Goal: Transaction & Acquisition: Purchase product/service

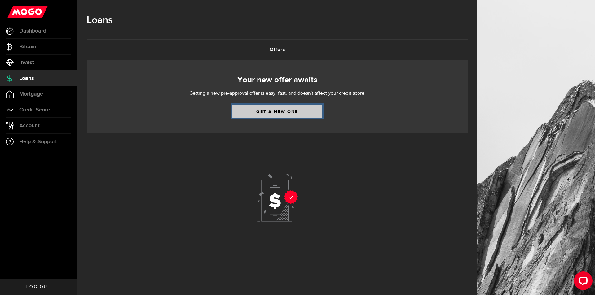
click at [279, 112] on link "Get a new one" at bounding box center [277, 111] width 90 height 13
select select "Employed"
select select "3"
select select "monthly"
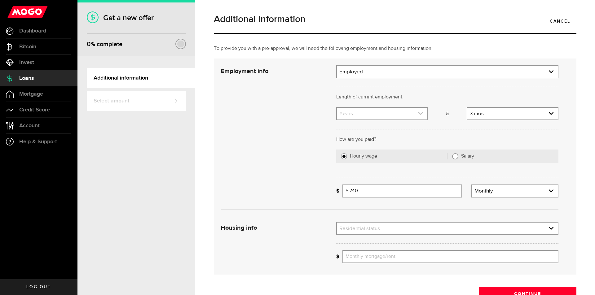
click at [369, 113] on link "expand select" at bounding box center [382, 114] width 90 height 12
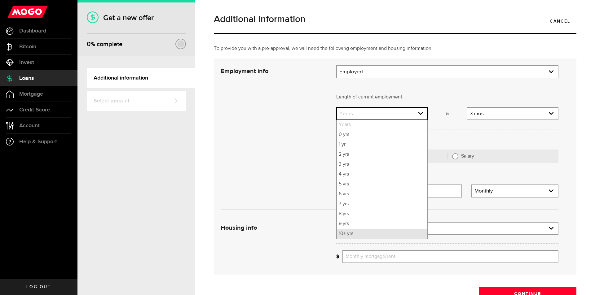
click at [341, 237] on li "10+ yrs" at bounding box center [382, 234] width 90 height 10
select select "10"
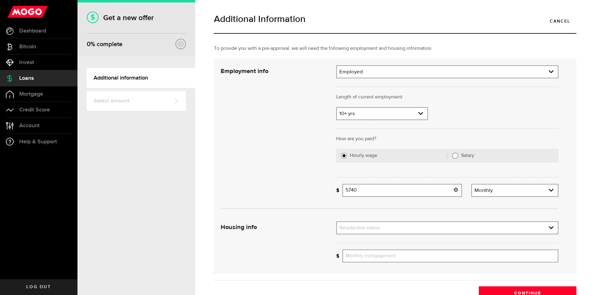
click at [363, 188] on input "5740" at bounding box center [402, 190] width 120 height 13
type input "5"
type input "6,220"
click at [388, 228] on link "expand select" at bounding box center [447, 228] width 221 height 12
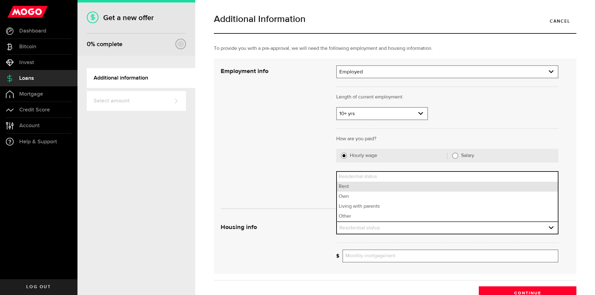
click at [351, 188] on li "Rent" at bounding box center [447, 187] width 221 height 10
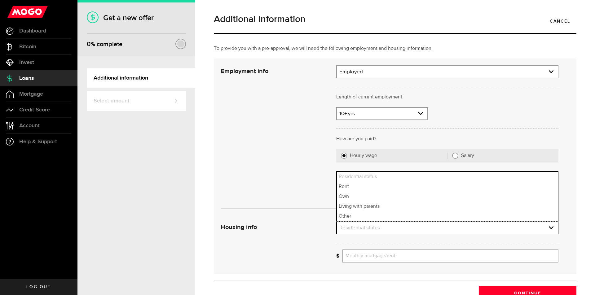
select select "Rent"
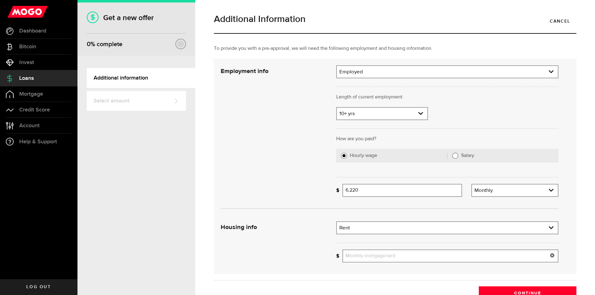
click at [388, 259] on input "Monthly mortgage/rent" at bounding box center [450, 256] width 216 height 13
type input "3"
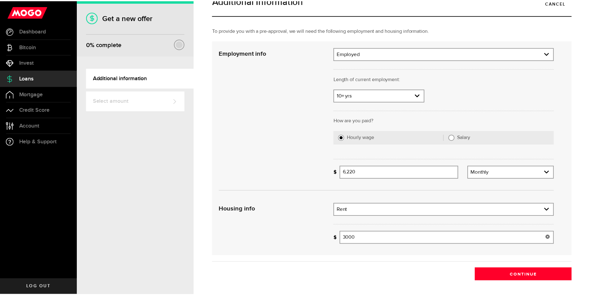
scroll to position [34, 0]
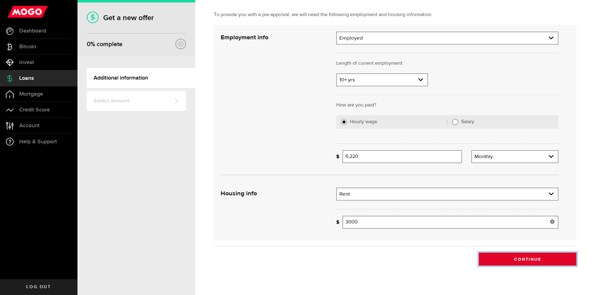
type input "3,000"
click at [520, 260] on button "Continue" at bounding box center [528, 259] width 98 height 13
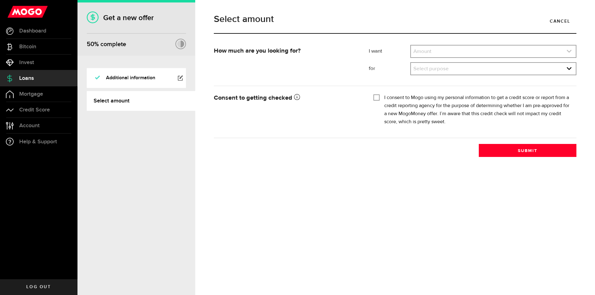
click at [423, 50] on link "expand select" at bounding box center [493, 52] width 165 height 12
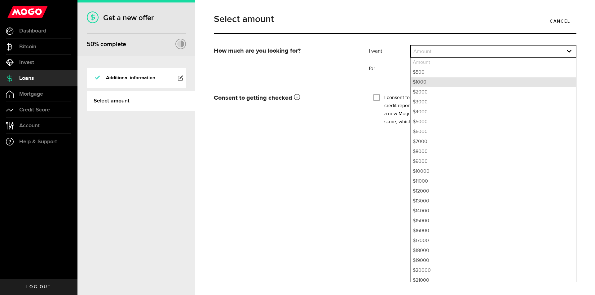
click at [423, 81] on li "$1000" at bounding box center [493, 82] width 165 height 10
select select "1000"
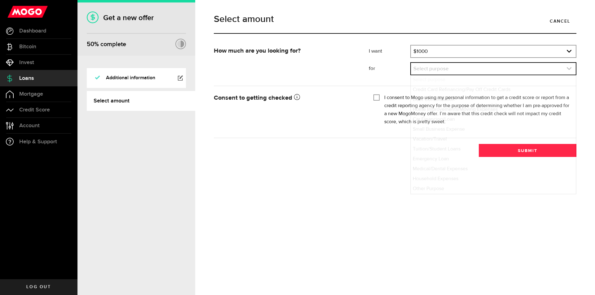
click at [437, 70] on link "expand select" at bounding box center [493, 69] width 165 height 12
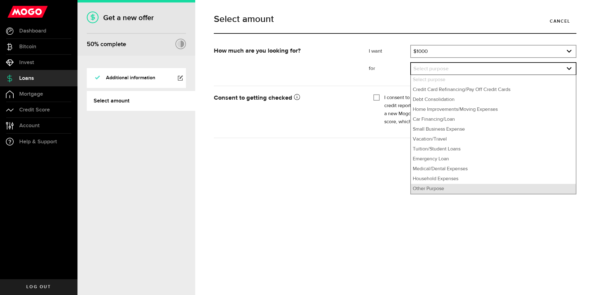
click at [437, 191] on li "Other Purpose" at bounding box center [493, 189] width 165 height 10
select select "Other Purpose"
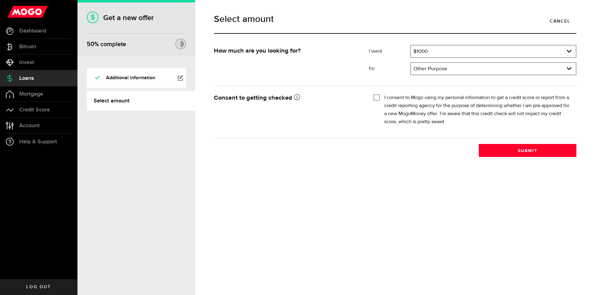
click at [377, 97] on input "I consent to Mogo using my personal information to get a credit score or report…" at bounding box center [376, 97] width 6 height 6
checkbox input "true"
click at [527, 149] on button "Submit" at bounding box center [528, 150] width 98 height 13
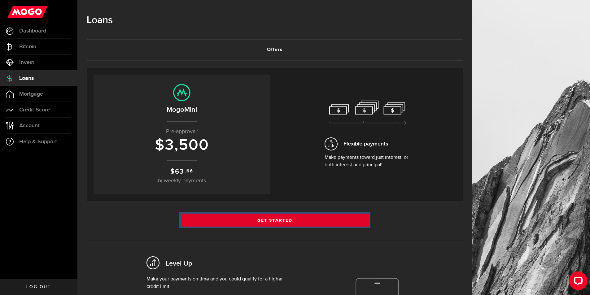
click at [277, 220] on link "Get Started" at bounding box center [275, 220] width 188 height 13
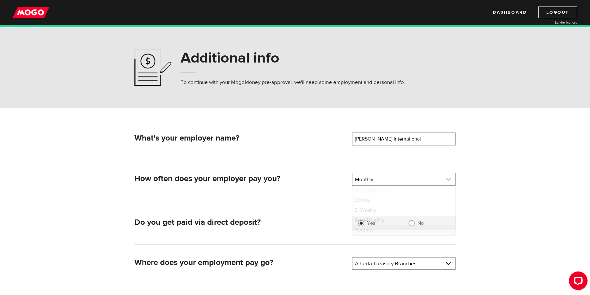
click at [452, 178] on link at bounding box center [404, 180] width 103 height 12
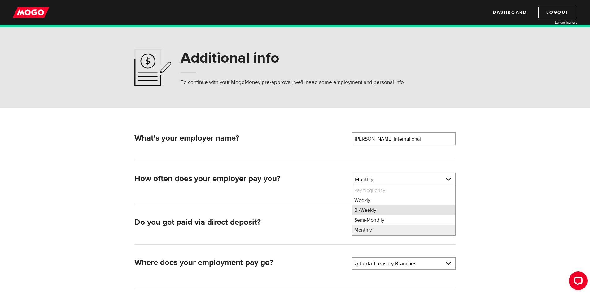
click at [367, 211] on li "Bi-Weekly" at bounding box center [404, 210] width 103 height 10
select select "2"
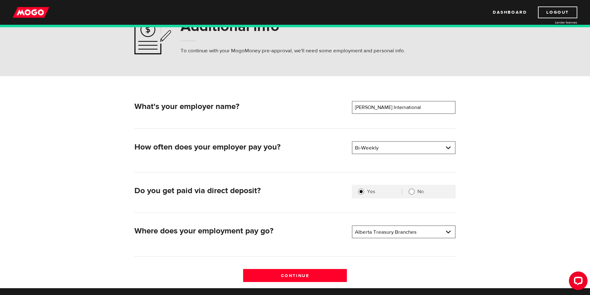
scroll to position [33, 0]
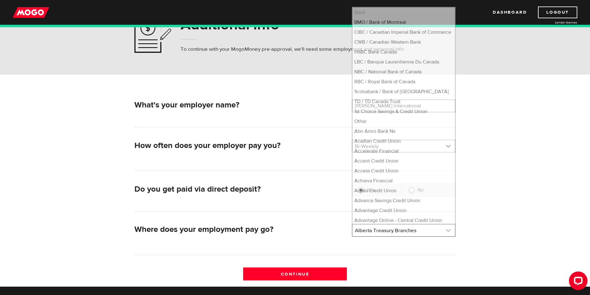
click at [448, 232] on link at bounding box center [404, 231] width 103 height 12
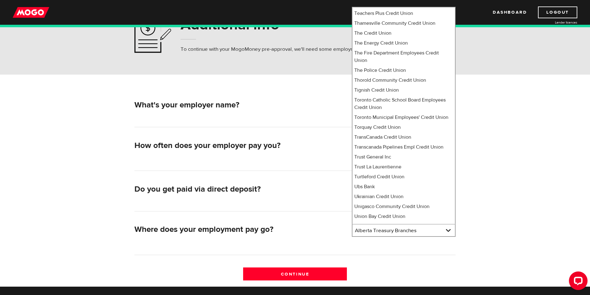
scroll to position [4865, 0]
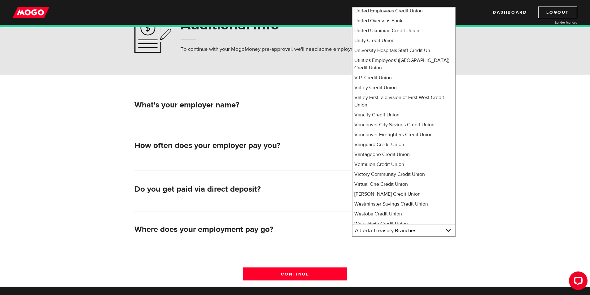
click at [381, 286] on li "Your Credit Union" at bounding box center [404, 291] width 103 height 10
select select "491"
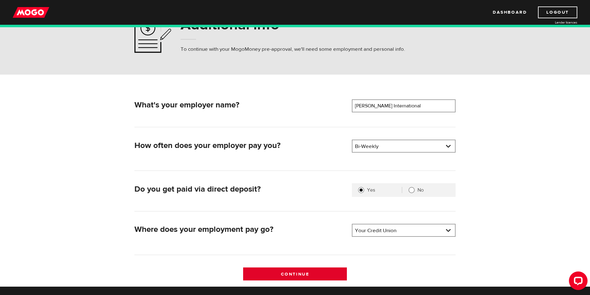
click at [286, 273] on input "Continue" at bounding box center [295, 274] width 104 height 13
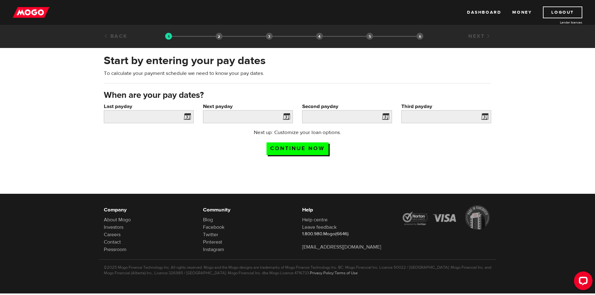
click at [187, 116] on span at bounding box center [185, 118] width 9 height 10
click at [145, 114] on input "Last payday" at bounding box center [149, 116] width 90 height 13
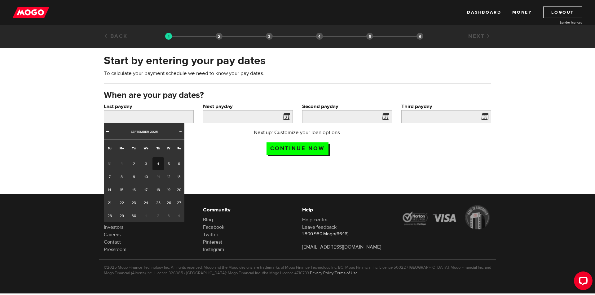
click at [107, 131] on span "Prev" at bounding box center [107, 131] width 5 height 5
click at [168, 216] on link "29" at bounding box center [169, 215] width 10 height 13
type input "2025/08/29"
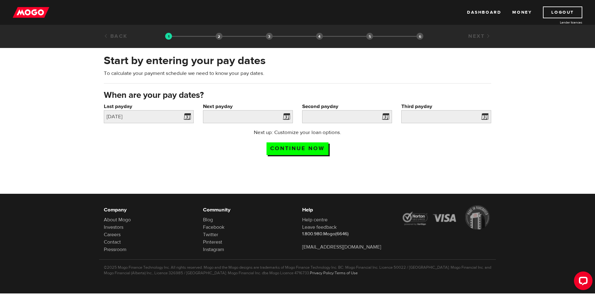
click at [284, 117] on span at bounding box center [284, 118] width 9 height 10
click at [253, 113] on input "Next payday" at bounding box center [248, 116] width 90 height 13
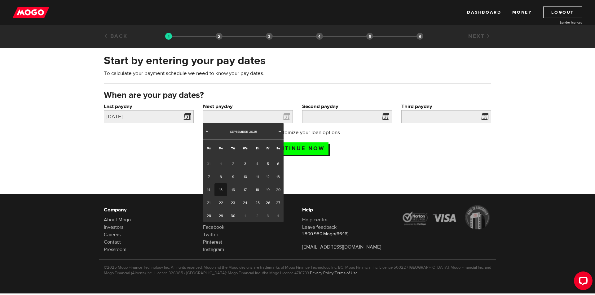
click at [221, 190] on link "15" at bounding box center [220, 189] width 13 height 13
type input "2025/09/15"
type input "2025/9/29"
type input "2025/10/13"
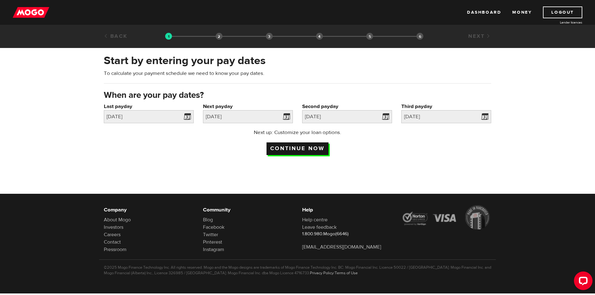
click at [299, 146] on input "Continue now" at bounding box center [297, 149] width 62 height 13
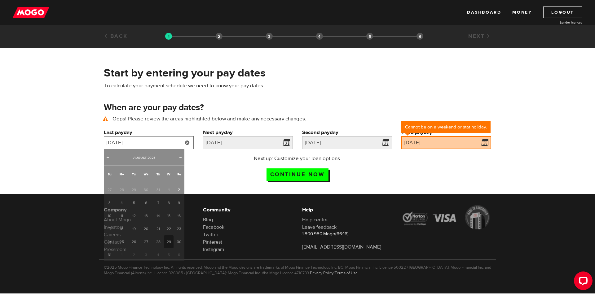
click at [168, 142] on input "[DATE]" at bounding box center [149, 142] width 90 height 13
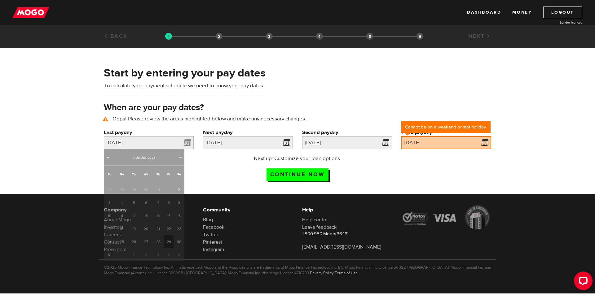
click at [239, 182] on div "Next up: Customize your loan options. Continue now" at bounding box center [297, 170] width 123 height 31
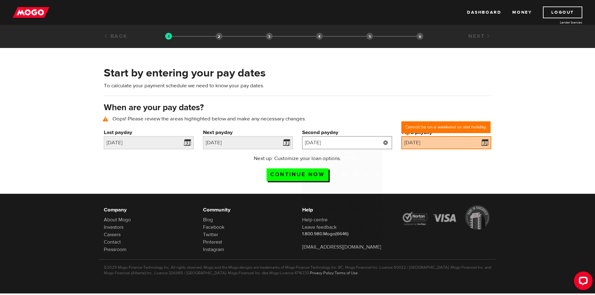
click at [338, 144] on input "2025/09/29" at bounding box center [347, 142] width 90 height 13
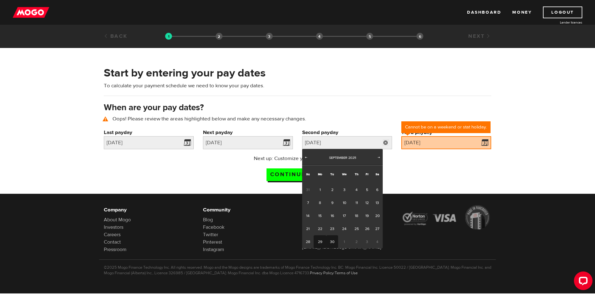
click at [333, 241] on link "30" at bounding box center [331, 241] width 11 height 13
type input "2025/09/30"
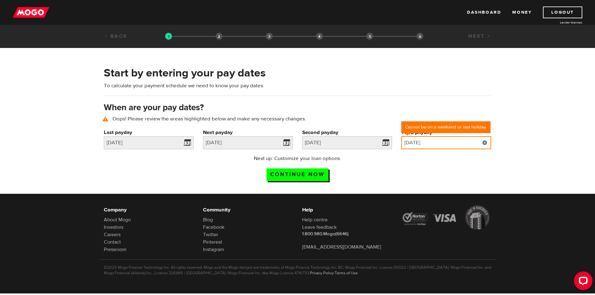
click at [448, 146] on input "2025/10/13" at bounding box center [446, 142] width 90 height 13
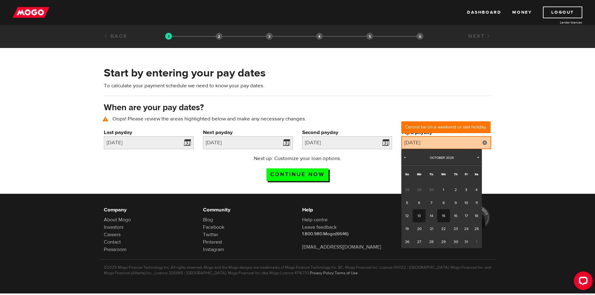
click at [444, 215] on link "15" at bounding box center [443, 215] width 13 height 13
type input "2025/10/15"
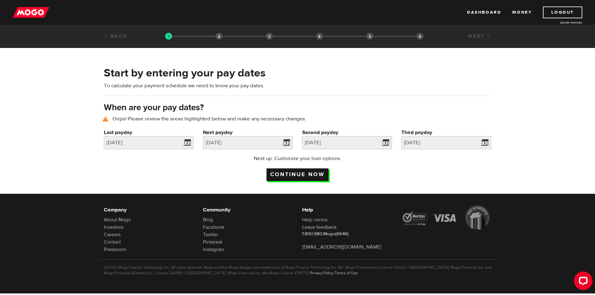
click at [273, 173] on input "Continue now" at bounding box center [297, 175] width 62 height 13
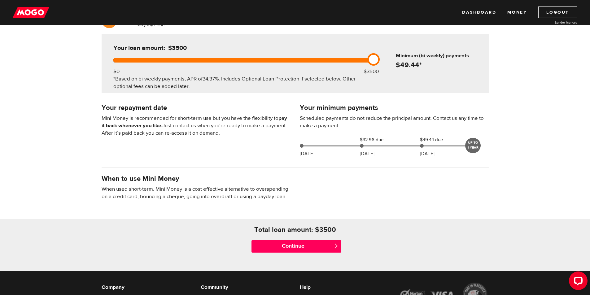
scroll to position [64, 0]
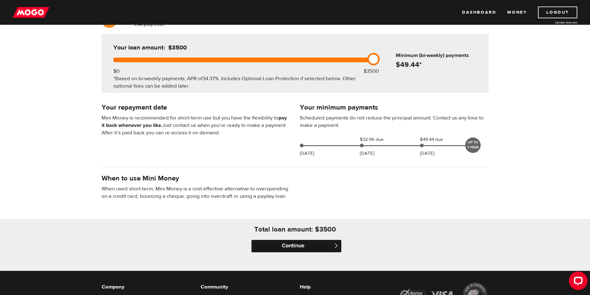
click at [296, 246] on input "Continue" at bounding box center [297, 246] width 90 height 12
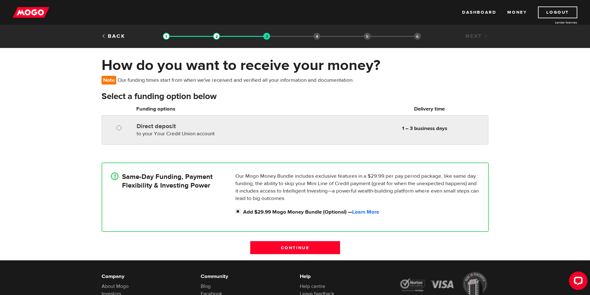
radio input "true"
click at [118, 128] on input "Direct deposit" at bounding box center [121, 129] width 8 height 8
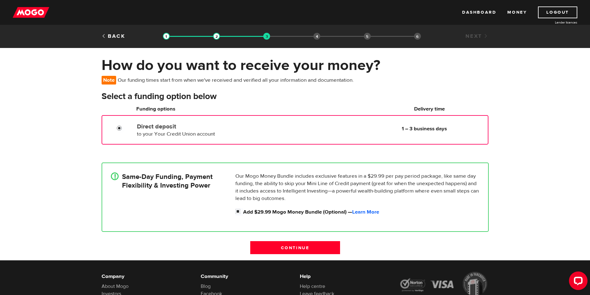
click at [168, 127] on label "Direct deposit" at bounding box center [208, 126] width 142 height 7
click at [125, 127] on input "Direct deposit" at bounding box center [121, 129] width 8 height 8
click at [168, 127] on label "Direct deposit" at bounding box center [208, 126] width 142 height 7
click at [125, 127] on input "Direct deposit" at bounding box center [121, 129] width 8 height 8
click at [127, 128] on div at bounding box center [121, 129] width 37 height 8
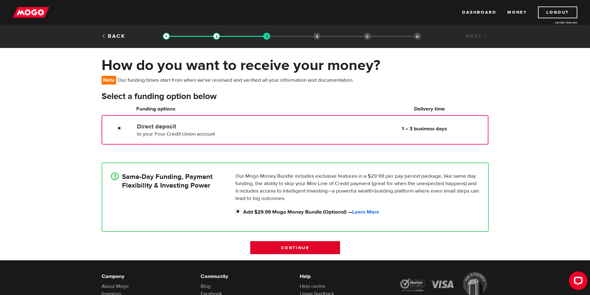
click at [289, 246] on input "Continue" at bounding box center [295, 247] width 90 height 13
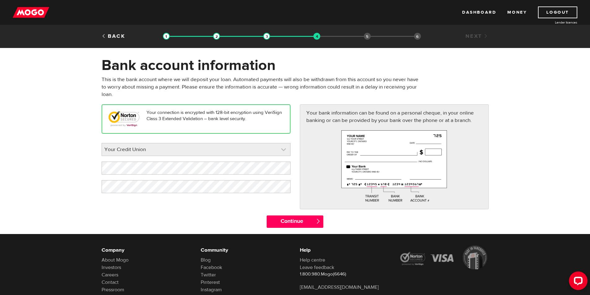
click at [281, 149] on link at bounding box center [196, 149] width 188 height 12
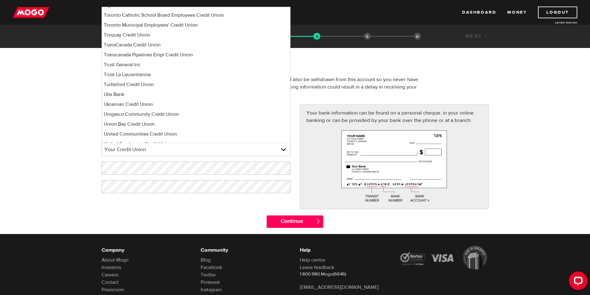
scroll to position [4615, 0]
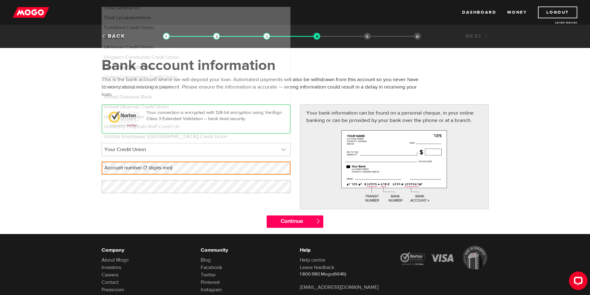
click at [280, 148] on link at bounding box center [196, 149] width 188 height 12
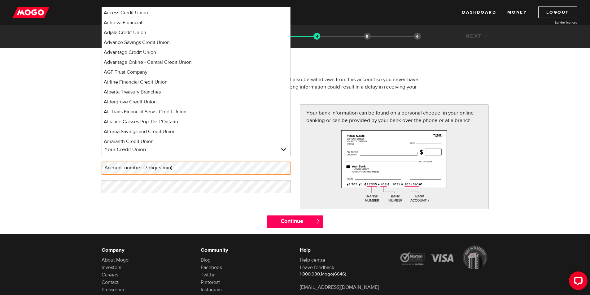
scroll to position [0, 0]
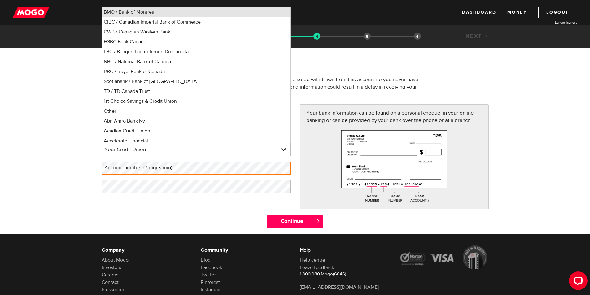
click at [142, 10] on li "BMO / Bank of Montreal" at bounding box center [196, 12] width 188 height 10
select select "1"
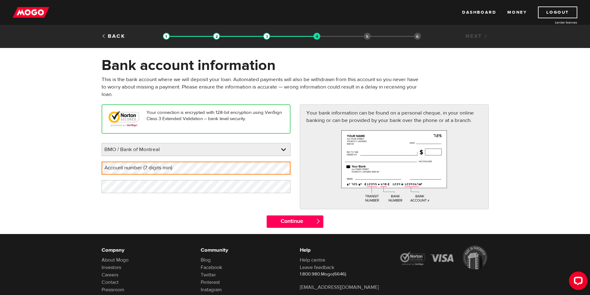
click at [184, 169] on label "Account number (7 digits min)" at bounding box center [143, 168] width 83 height 13
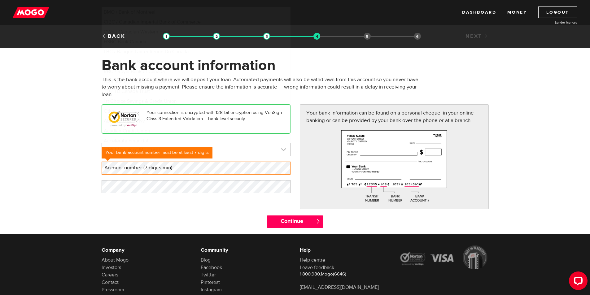
click at [283, 148] on link at bounding box center [196, 149] width 188 height 12
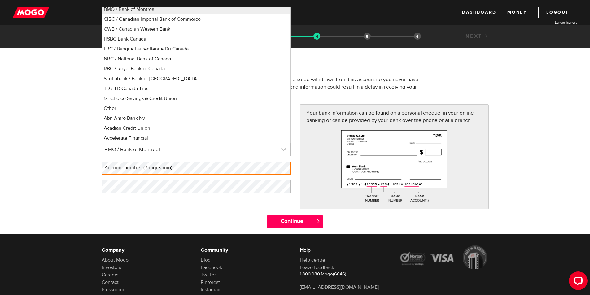
scroll to position [82, 0]
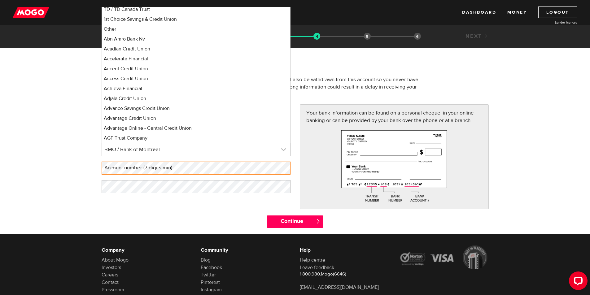
click at [155, 150] on link at bounding box center [196, 149] width 188 height 12
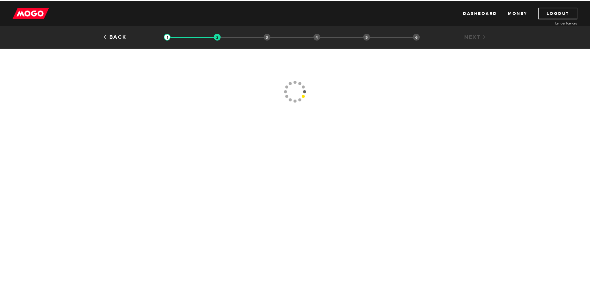
scroll to position [64, 0]
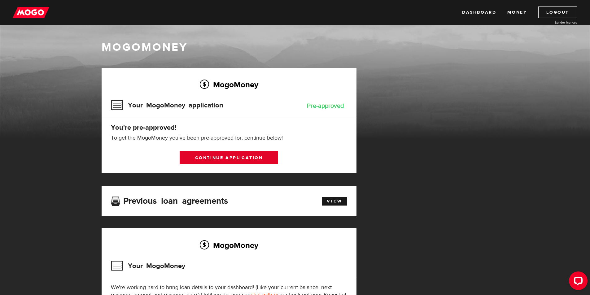
click at [222, 154] on link "Continue application" at bounding box center [229, 157] width 99 height 13
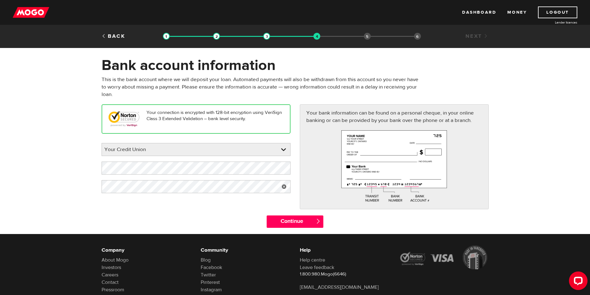
click at [283, 186] on link at bounding box center [284, 186] width 13 height 13
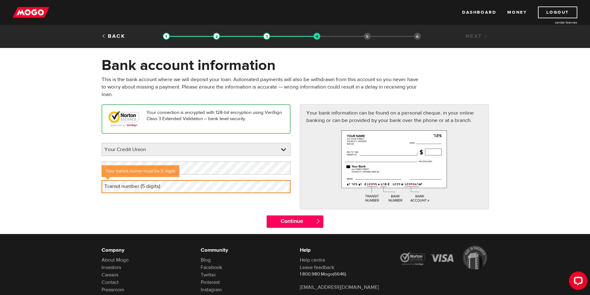
click at [133, 189] on label "Transit number (5 digits)" at bounding box center [137, 186] width 71 height 13
click at [181, 223] on div "Continue " at bounding box center [295, 225] width 397 height 19
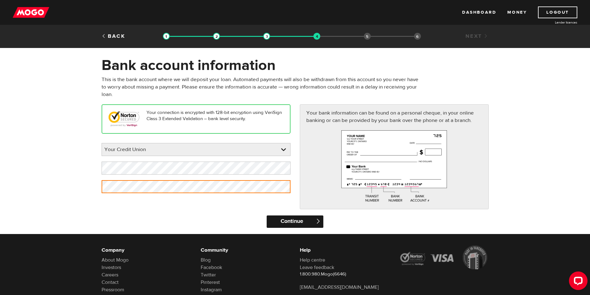
click at [293, 221] on input "Continue" at bounding box center [295, 222] width 57 height 12
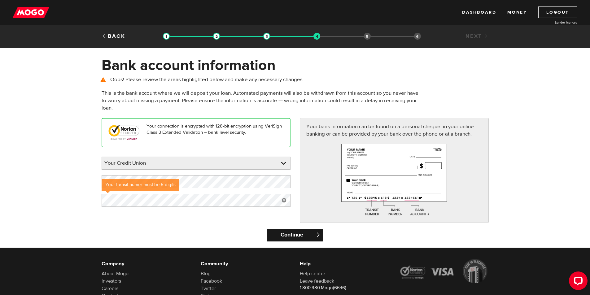
click at [291, 234] on input "Continue" at bounding box center [295, 235] width 57 height 12
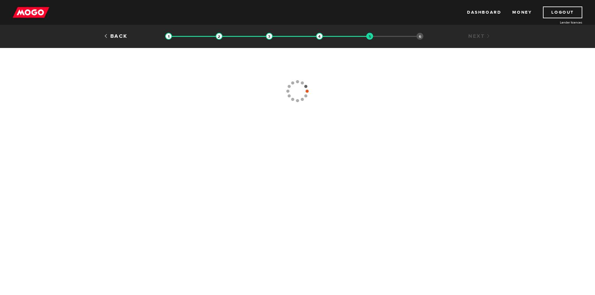
type input "[PHONE_NUMBER]"
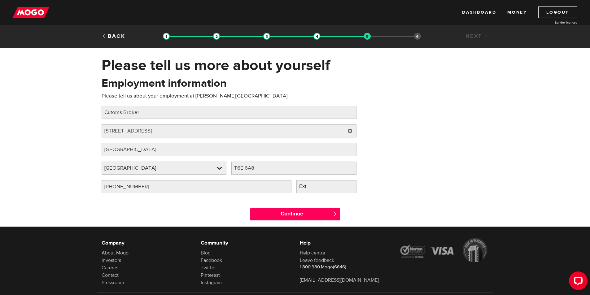
click at [349, 131] on link at bounding box center [350, 131] width 13 height 13
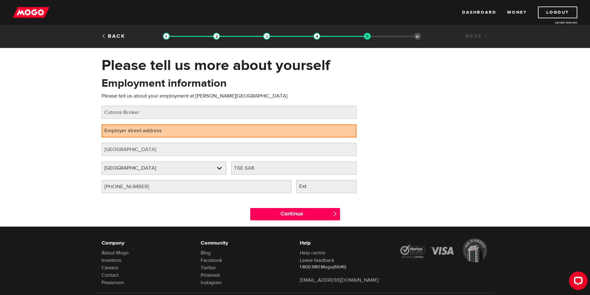
click at [154, 133] on label "Employer street address" at bounding box center [138, 131] width 73 height 13
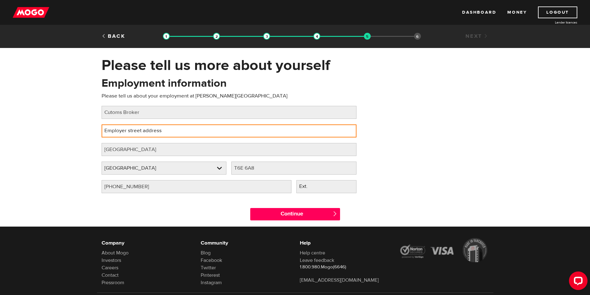
click at [154, 133] on input "Employer street address" at bounding box center [229, 131] width 255 height 13
type input "220-3820 CESSNA DRIVE"
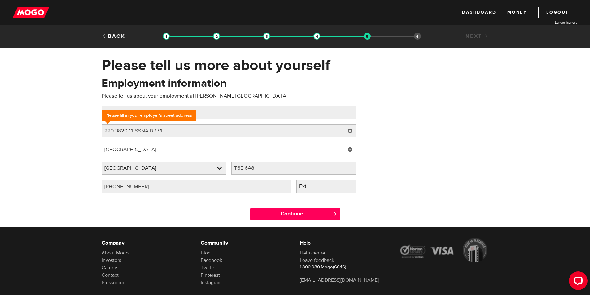
click at [136, 147] on input "[GEOGRAPHIC_DATA]" at bounding box center [229, 149] width 255 height 13
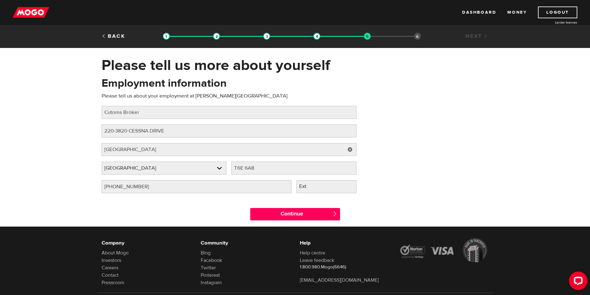
click at [351, 147] on link at bounding box center [350, 149] width 13 height 13
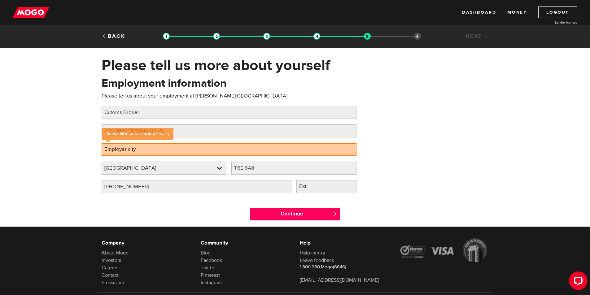
click at [146, 149] on label "Employer city" at bounding box center [125, 149] width 47 height 13
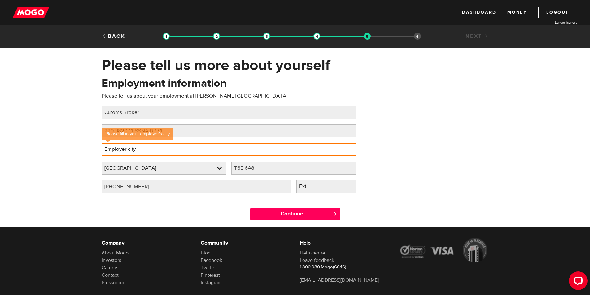
click at [146, 149] on input "Employer city" at bounding box center [229, 149] width 255 height 13
type input "[GEOGRAPHIC_DATA]"
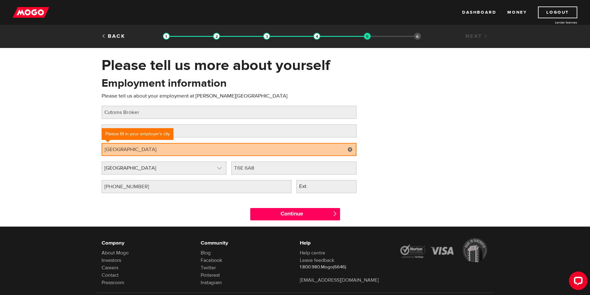
click at [222, 169] on link at bounding box center [164, 168] width 125 height 12
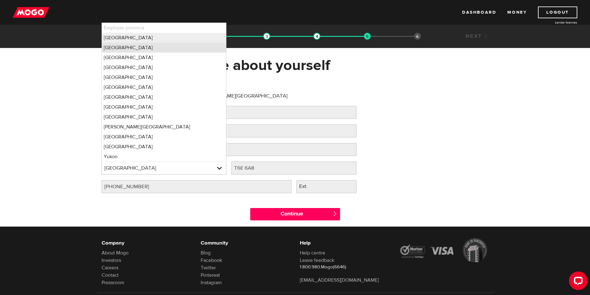
click at [143, 48] on li "[GEOGRAPHIC_DATA]" at bounding box center [164, 48] width 125 height 10
select select "BC"
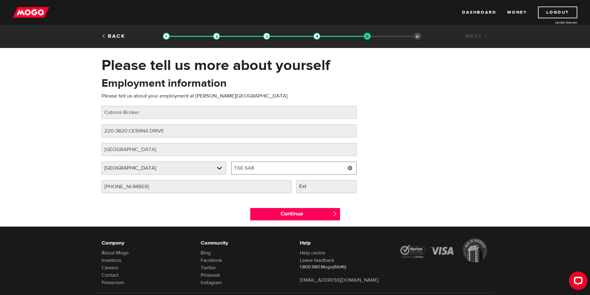
click at [266, 167] on input "T6E 6A8" at bounding box center [293, 168] width 125 height 13
type input "T"
type input "V7B 0A2"
click at [114, 185] on input "[PHONE_NUMBER]" at bounding box center [197, 186] width 190 height 13
click at [140, 187] on input "(784) 37 -1936" at bounding box center [197, 186] width 190 height 13
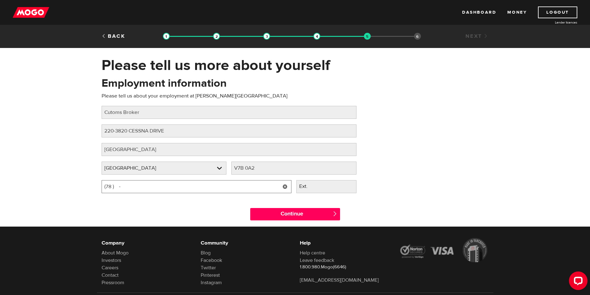
type input "(7 ) -"
type input "[PHONE_NUMBER]"
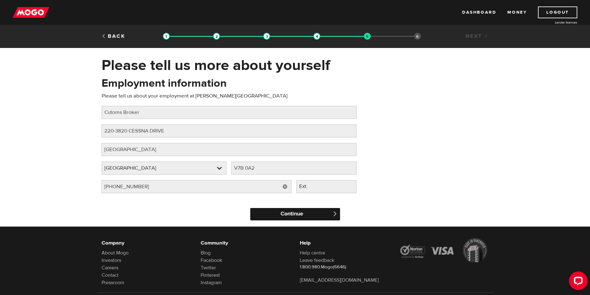
click at [301, 212] on input "Continue" at bounding box center [295, 214] width 90 height 12
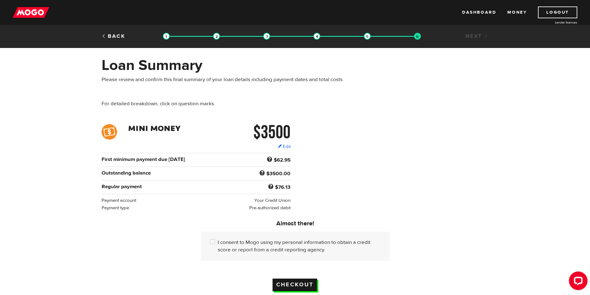
click at [287, 281] on input "Checkout" at bounding box center [295, 285] width 45 height 13
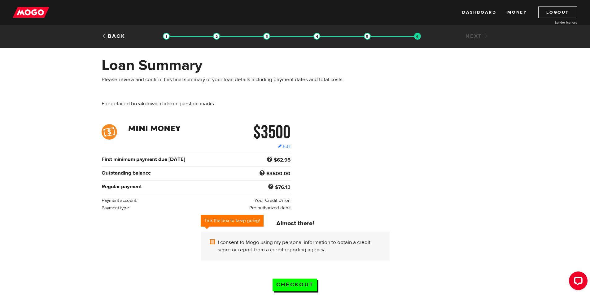
click at [214, 241] on input "I consent to Mogo using my personal information to obtain a credit score or rep…" at bounding box center [214, 243] width 8 height 8
checkbox input "true"
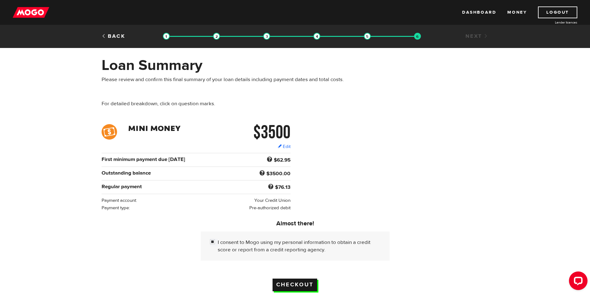
click at [303, 280] on input "Checkout" at bounding box center [295, 285] width 45 height 13
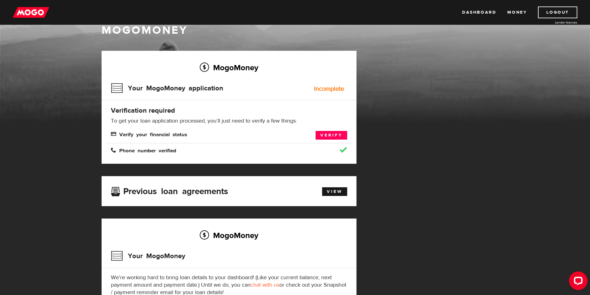
scroll to position [15, 0]
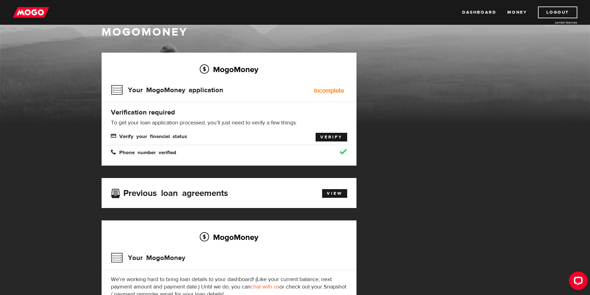
click at [332, 138] on link "Verify" at bounding box center [332, 137] width 32 height 9
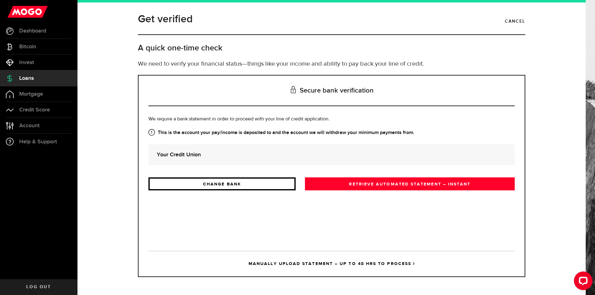
click at [276, 186] on link "CHANGE BANK" at bounding box center [221, 184] width 147 height 13
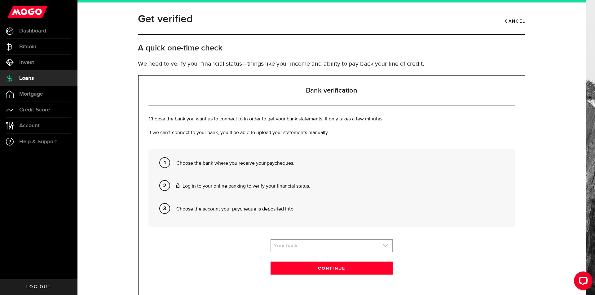
click at [314, 246] on link "expand select" at bounding box center [331, 246] width 121 height 12
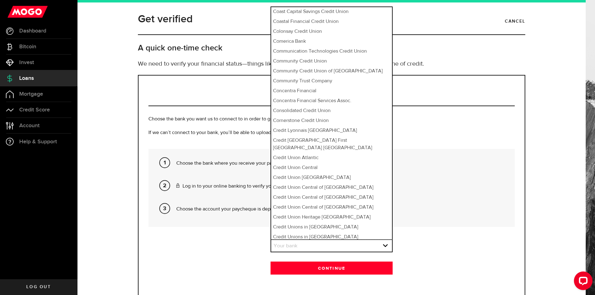
scroll to position [1857, 0]
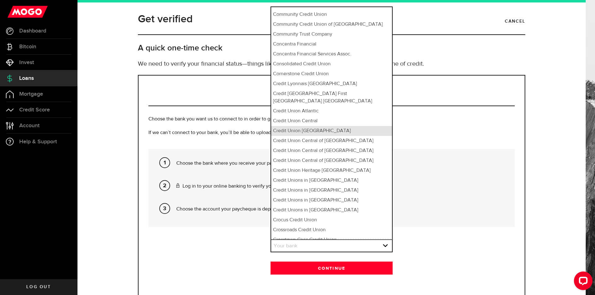
click at [302, 126] on li "Credit Union [GEOGRAPHIC_DATA]" at bounding box center [331, 131] width 121 height 10
select select "463"
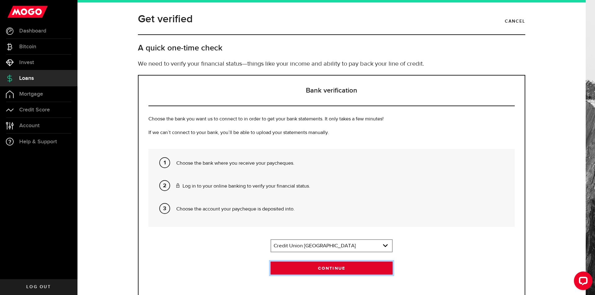
click at [326, 268] on button "Continue" at bounding box center [332, 268] width 122 height 13
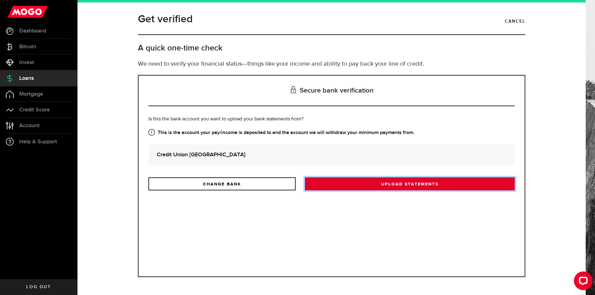
click at [425, 186] on link "Upload statements" at bounding box center [410, 184] width 210 height 13
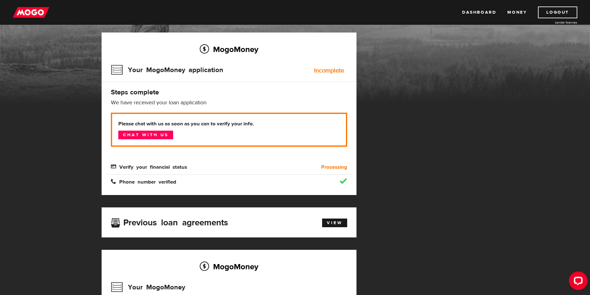
scroll to position [55, 0]
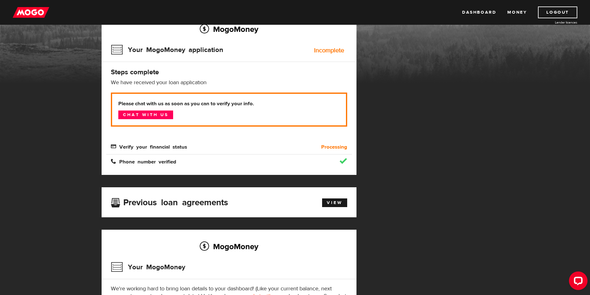
click at [341, 163] on div at bounding box center [344, 161] width 8 height 6
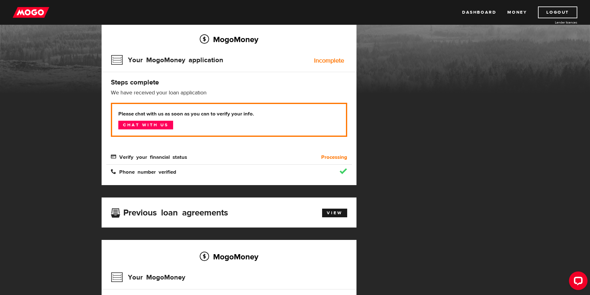
scroll to position [40, 0]
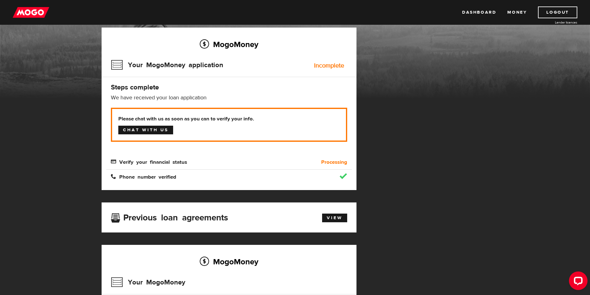
click at [143, 128] on link "Chat with us" at bounding box center [145, 130] width 55 height 9
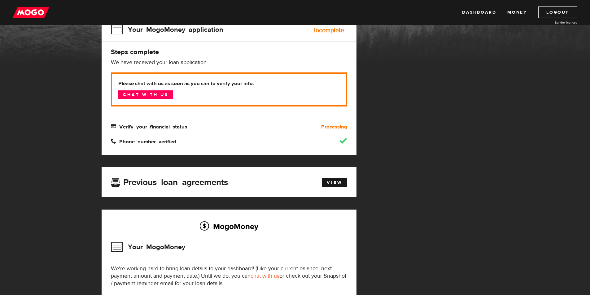
scroll to position [77, 0]
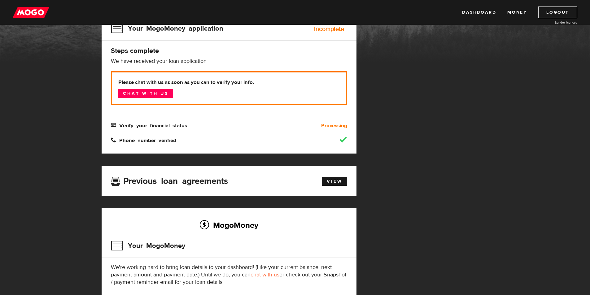
click at [440, 271] on div "MogoMoney Your MogoMoney application Expired Your MogoMoney credit decision has…" at bounding box center [295, 163] width 397 height 344
click at [333, 182] on link "View" at bounding box center [334, 181] width 25 height 9
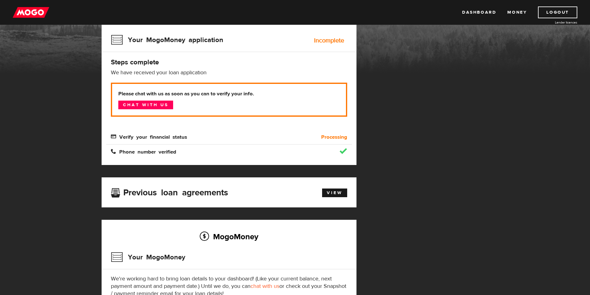
scroll to position [59, 0]
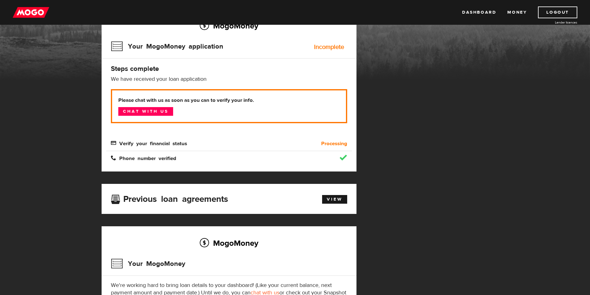
click at [340, 143] on b "Processing" at bounding box center [334, 143] width 26 height 7
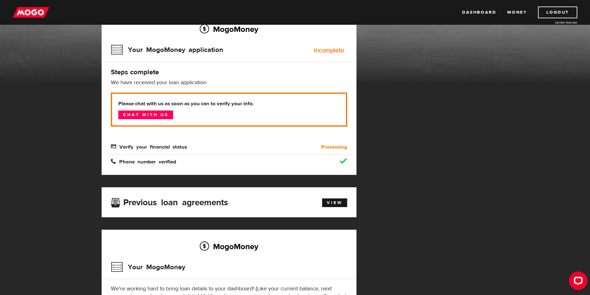
scroll to position [0, 0]
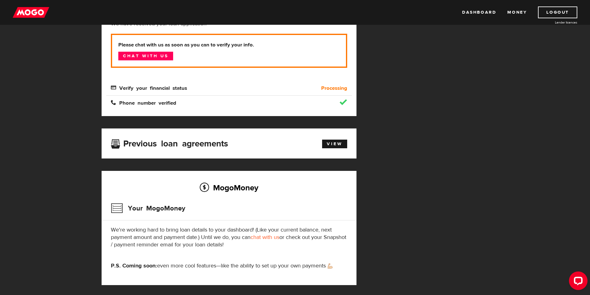
scroll to position [74, 0]
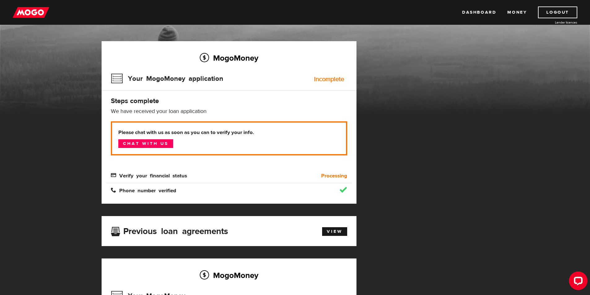
scroll to position [35, 0]
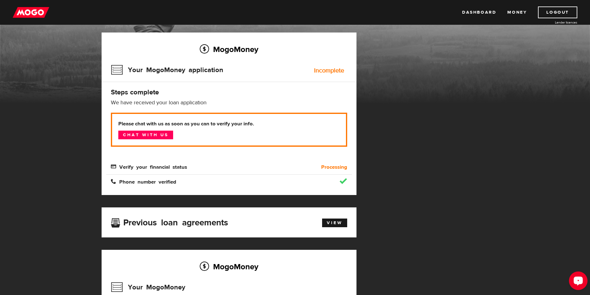
click at [579, 279] on icon "Open LiveChat chat widget" at bounding box center [579, 281] width 6 height 4
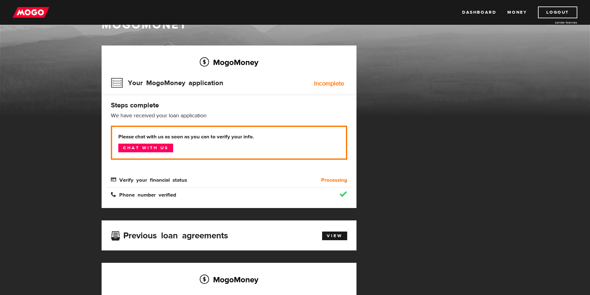
scroll to position [0, 0]
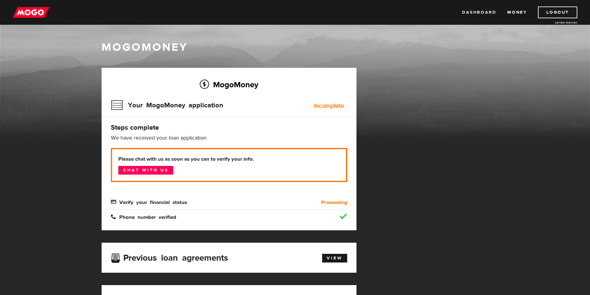
click at [467, 12] on link "Dashboard" at bounding box center [479, 13] width 34 height 12
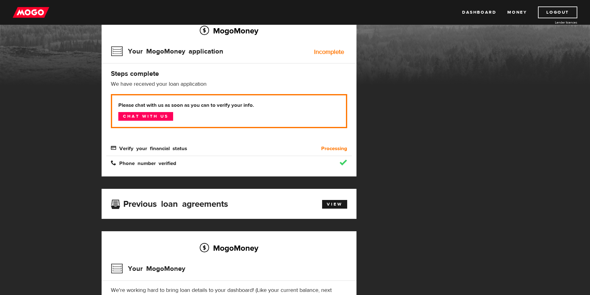
scroll to position [48, 0]
